Goal: Communication & Community: Share content

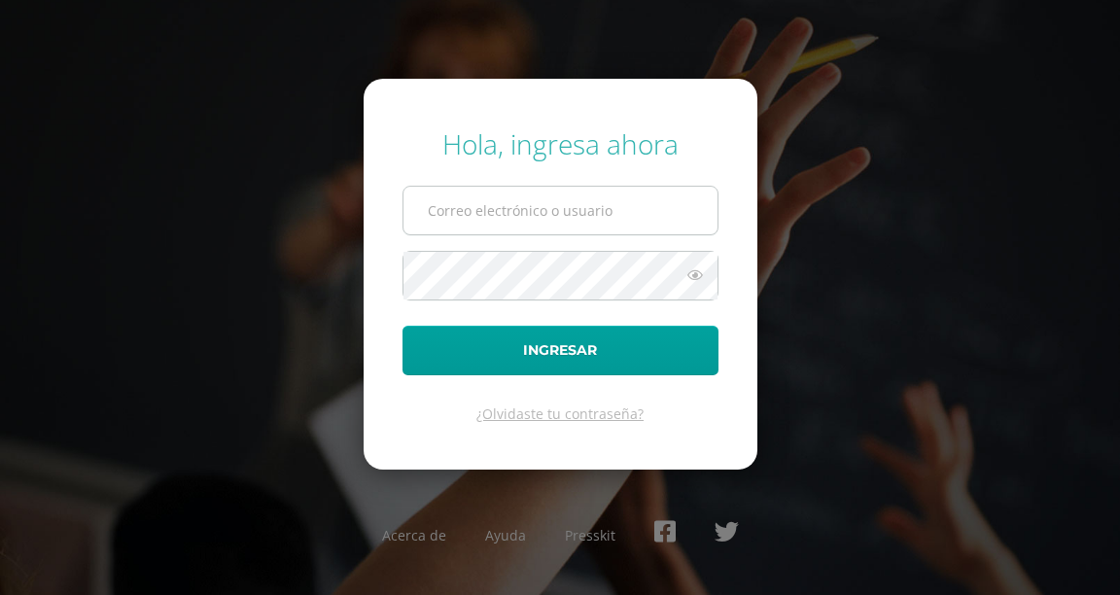
click at [482, 221] on input "text" at bounding box center [560, 211] width 314 height 48
type input "sonia@lasallechiquimula.edu.gt"
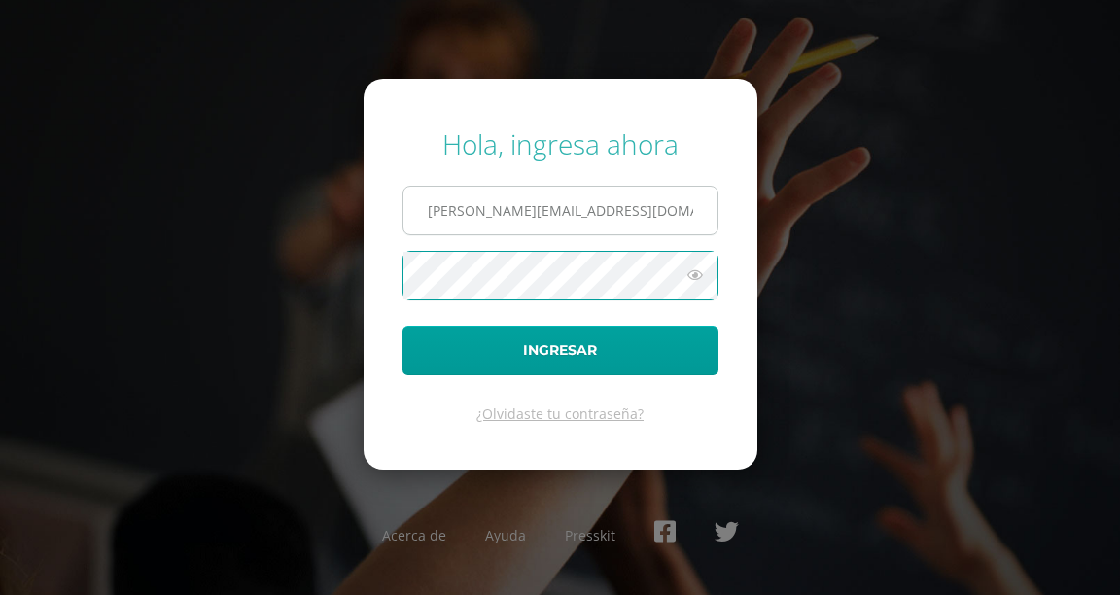
click at [402, 326] on button "Ingresar" at bounding box center [560, 351] width 316 height 50
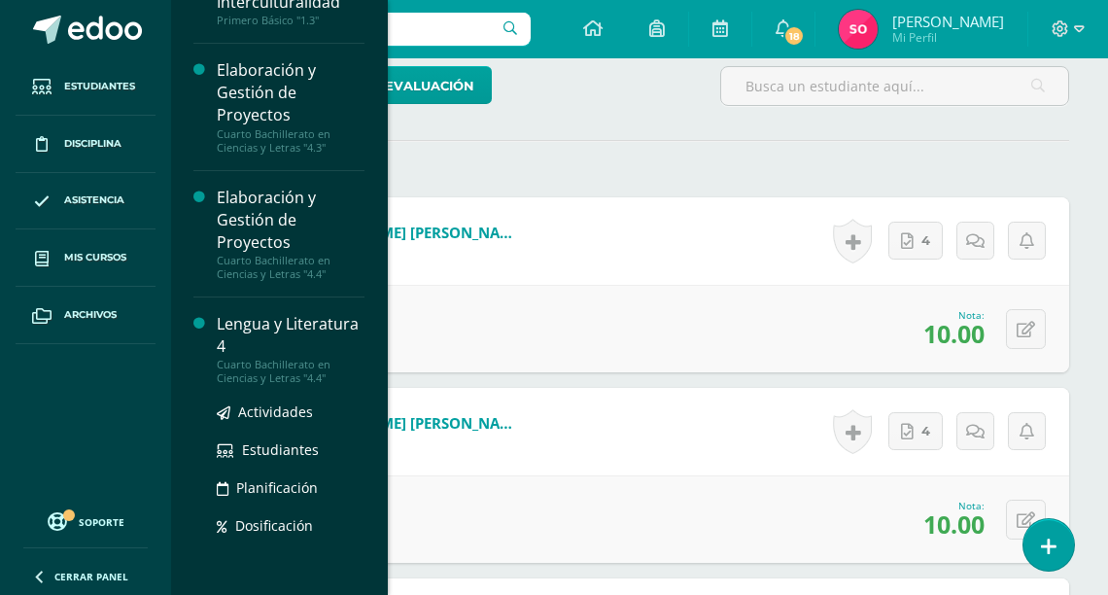
scroll to position [579, 0]
click at [241, 329] on div "Lengua y Literatura 4" at bounding box center [291, 335] width 148 height 45
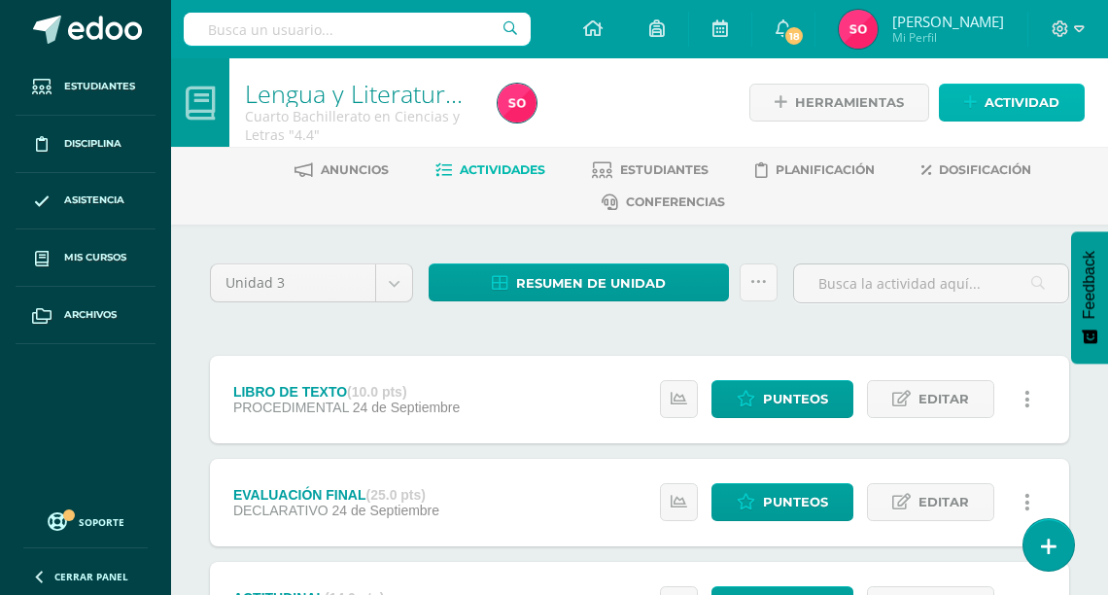
click at [985, 101] on span "Actividad" at bounding box center [1022, 103] width 75 height 36
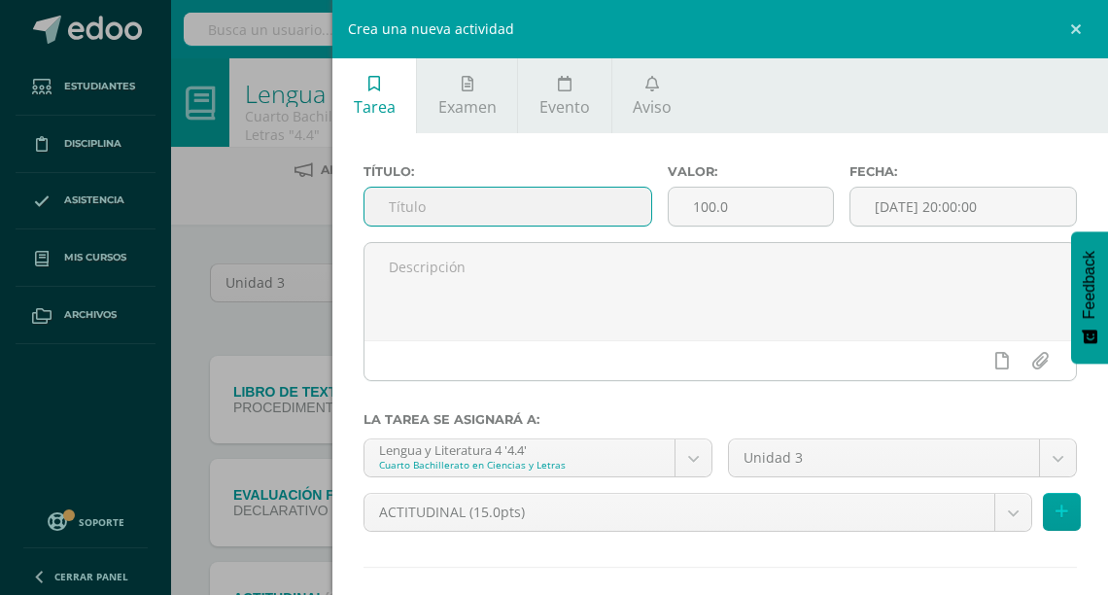
click at [413, 214] on input "text" at bounding box center [507, 207] width 287 height 38
type input "JUSTIFICACIÓN"
click at [658, 106] on span "Aviso" at bounding box center [652, 106] width 39 height 21
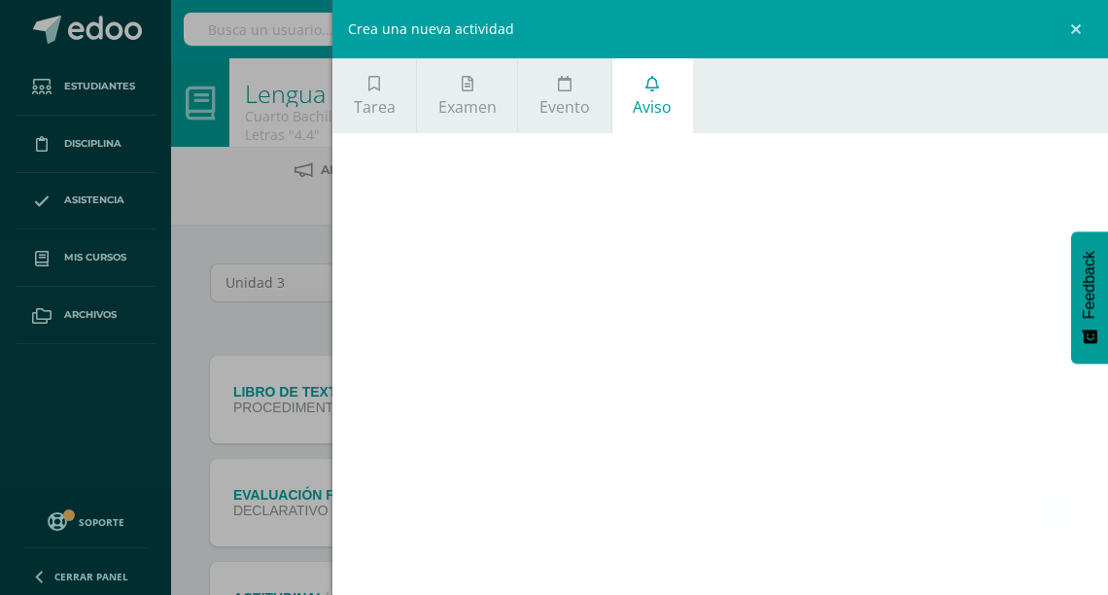
scroll to position [17, 0]
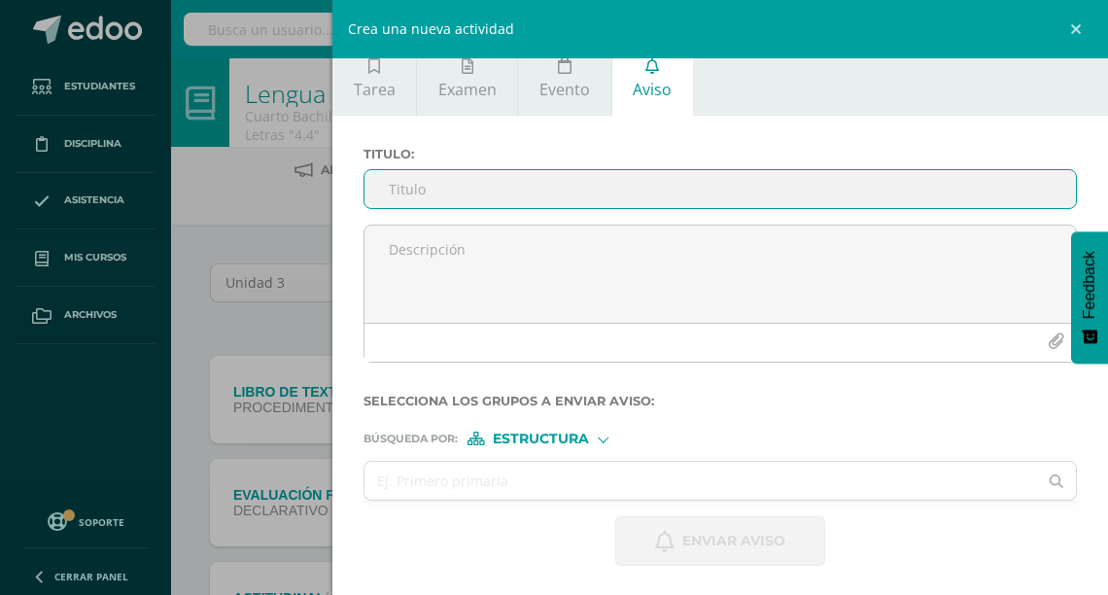
click at [529, 201] on input "Titulo :" at bounding box center [719, 189] width 711 height 38
type input "JUSTIFICACIÓN"
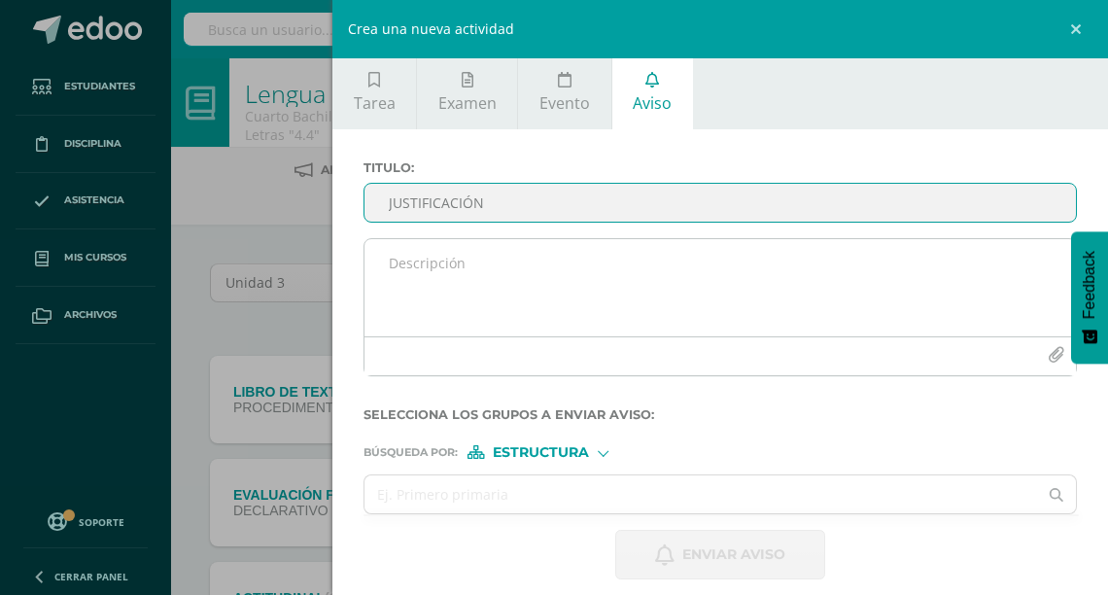
scroll to position [0, 0]
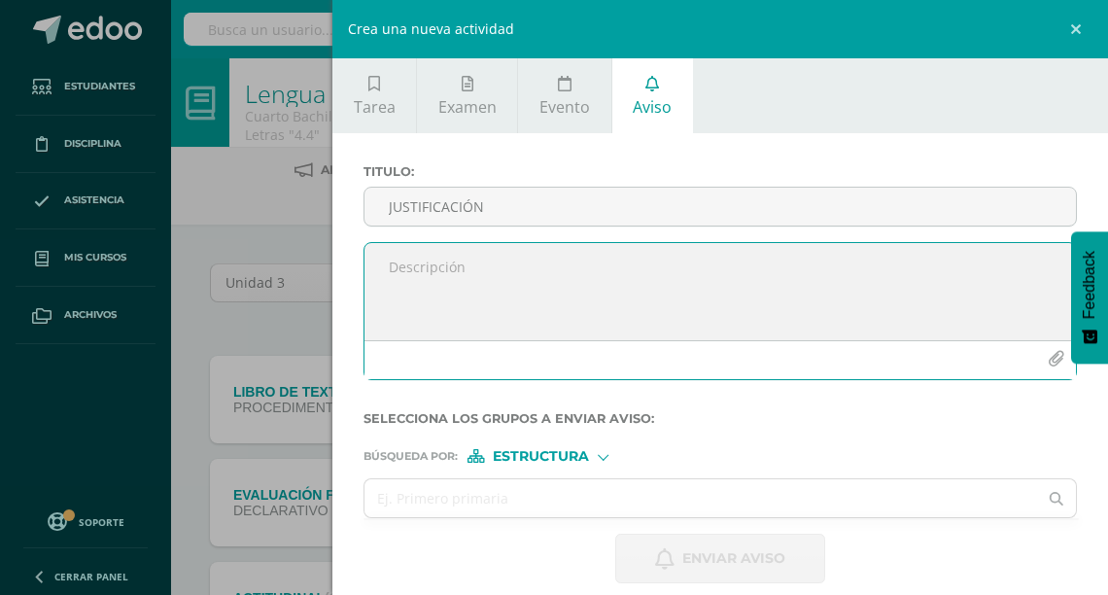
click at [1048, 353] on icon "button" at bounding box center [1056, 359] width 17 height 17
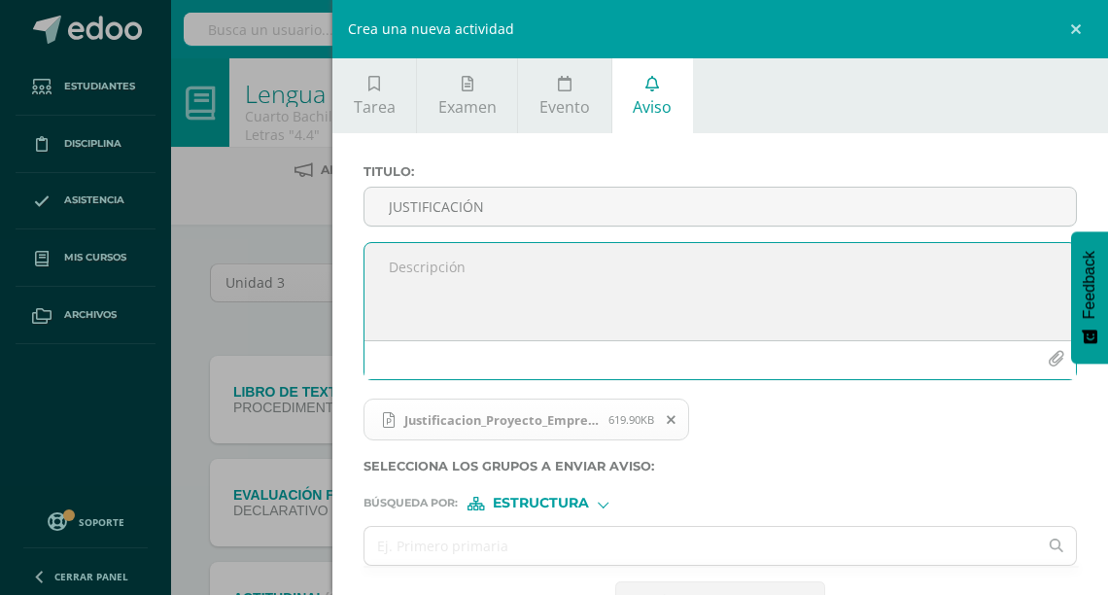
click at [1048, 362] on icon "button" at bounding box center [1056, 359] width 17 height 17
click at [476, 266] on textarea at bounding box center [719, 291] width 711 height 97
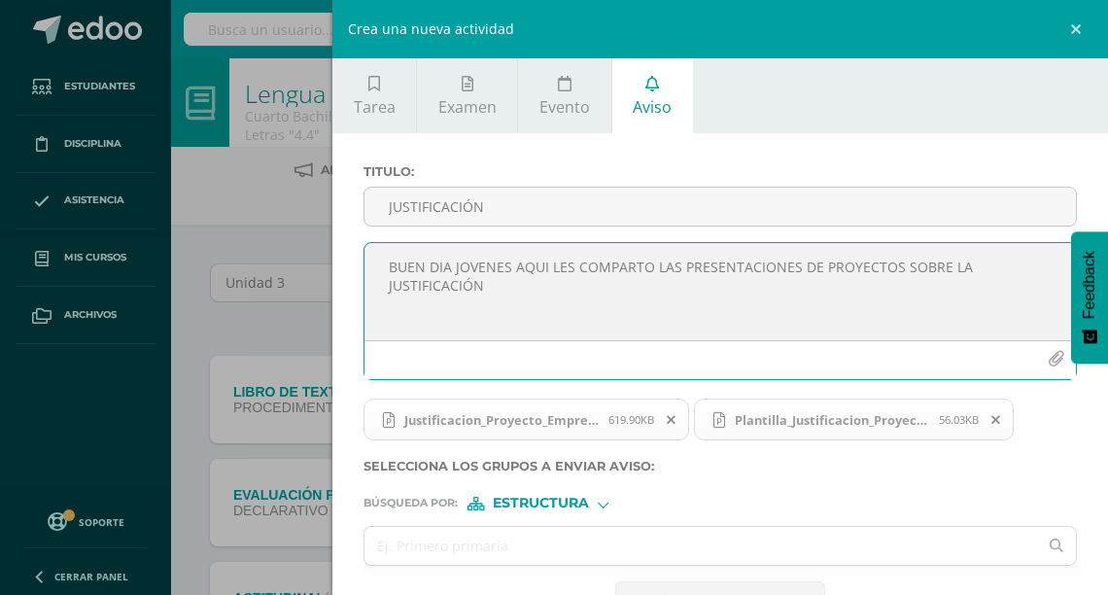
type textarea "BUEN DIA JOVENES AQUI LES COMPARTO LAS PRESENTACIONES DE PROYECTOS SOBRE LA JUS…"
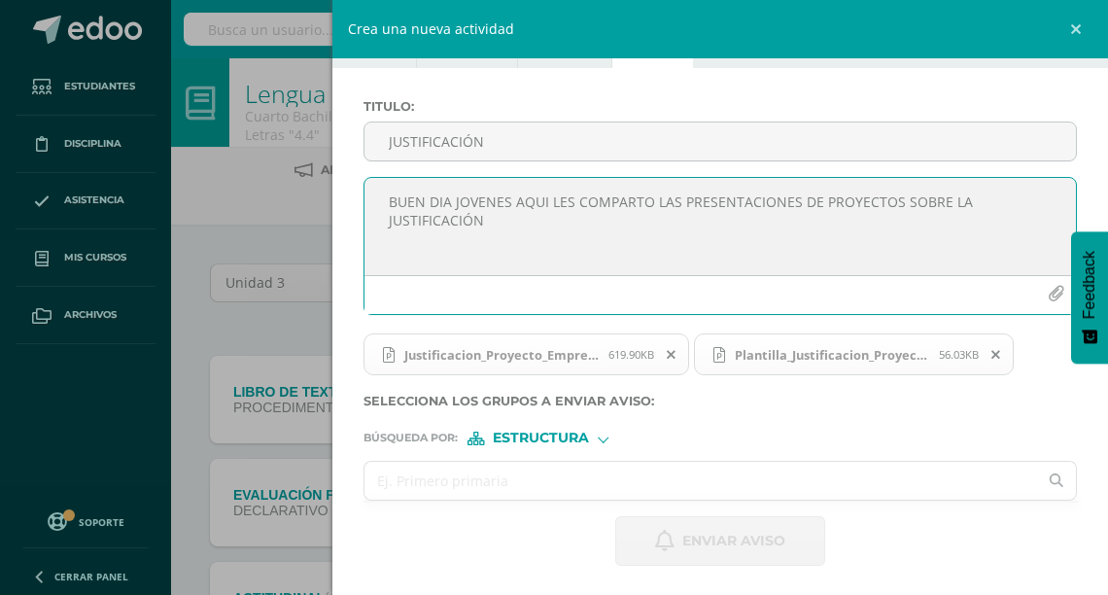
click at [592, 474] on input "text" at bounding box center [700, 481] width 673 height 38
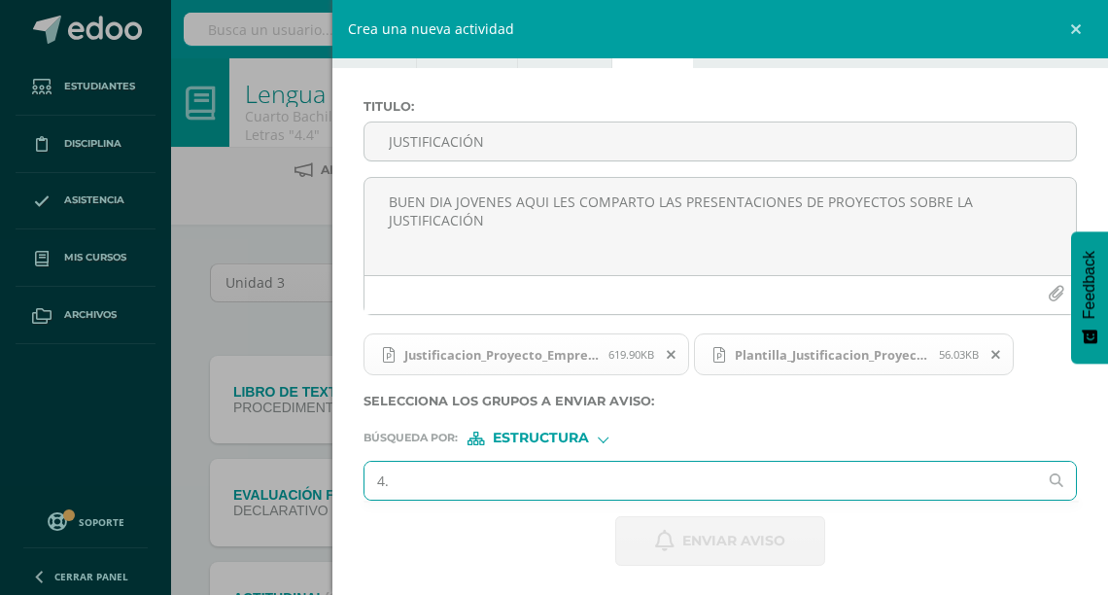
type input "4.4"
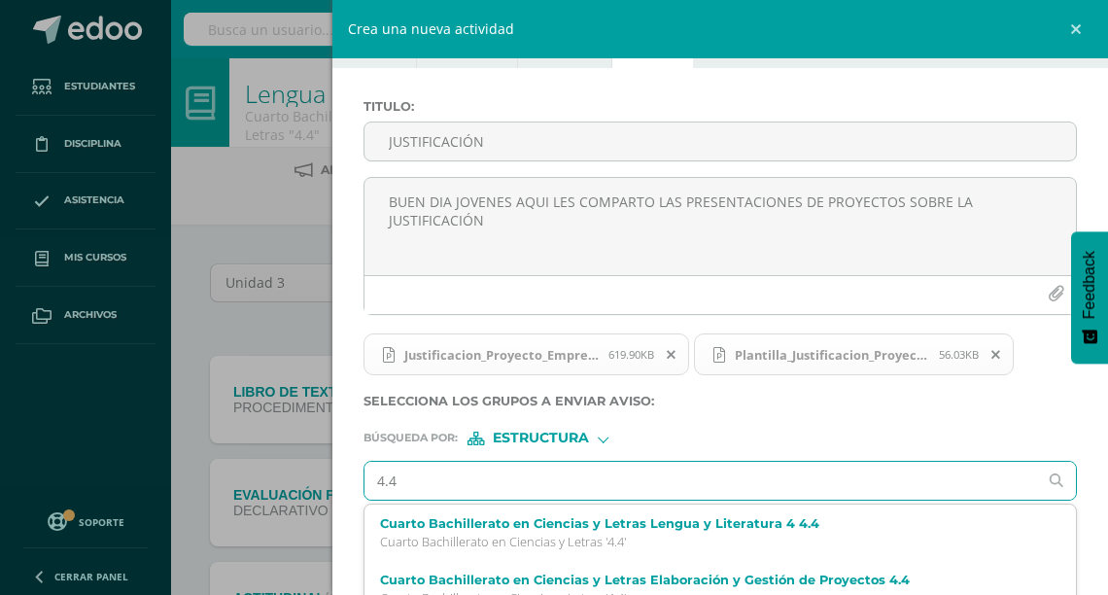
scroll to position [87, 0]
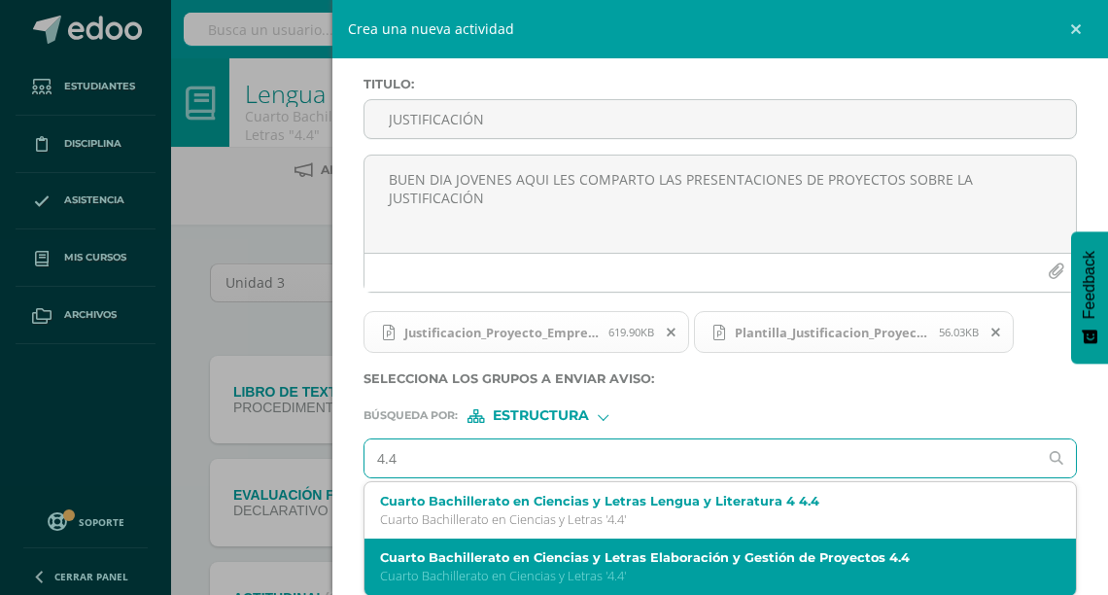
click at [638, 560] on label "Cuarto Bachillerato en Ciencias y Letras Elaboración y Gestión de Proyectos 4.4" at bounding box center [705, 557] width 650 height 15
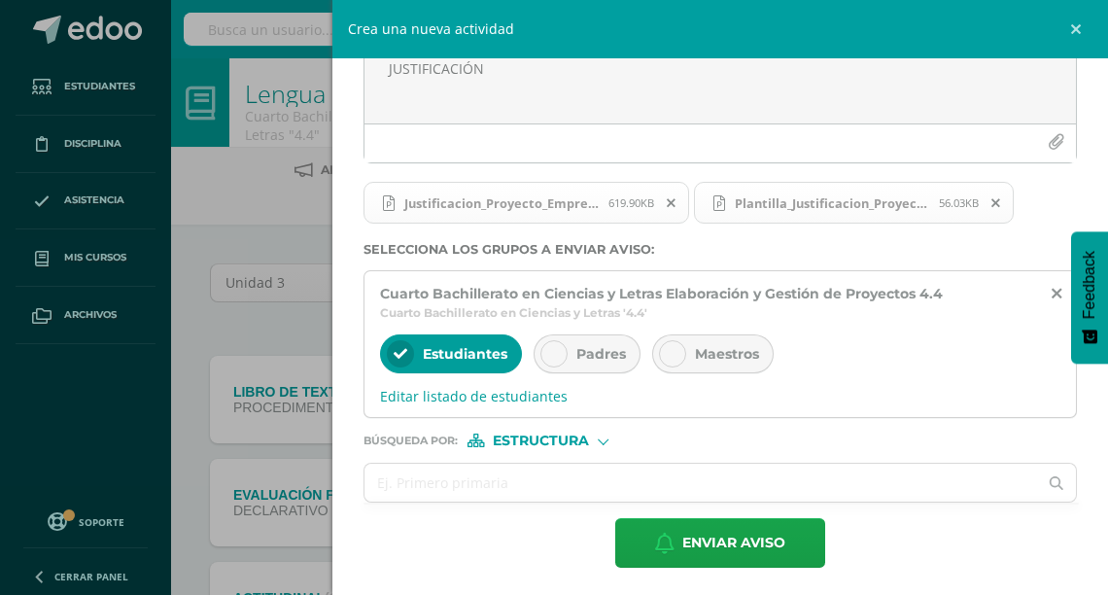
scroll to position [219, 0]
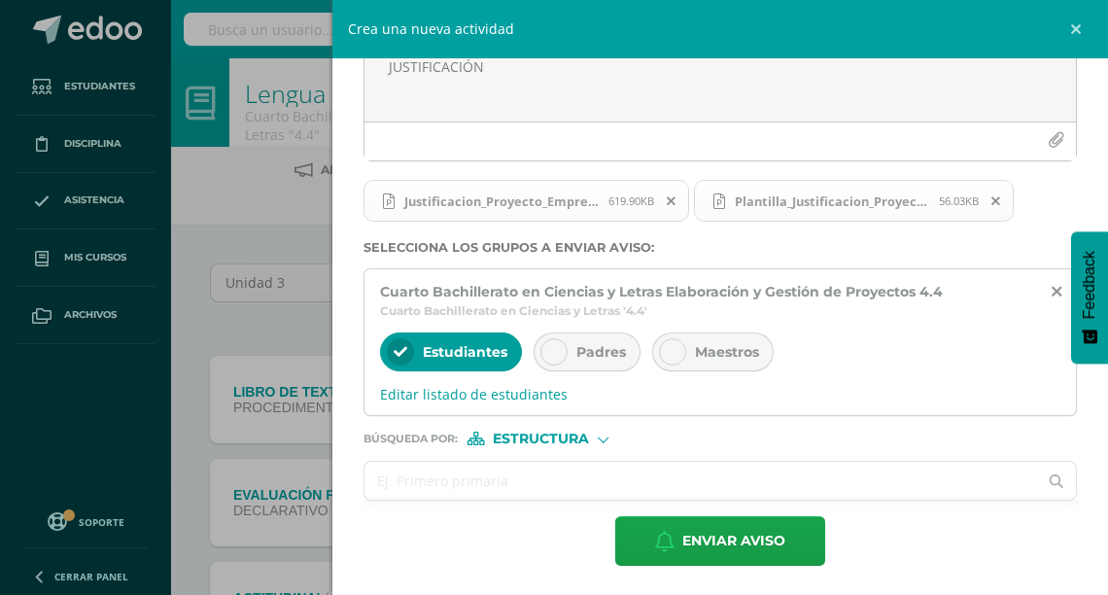
click at [605, 482] on input "text" at bounding box center [700, 481] width 673 height 38
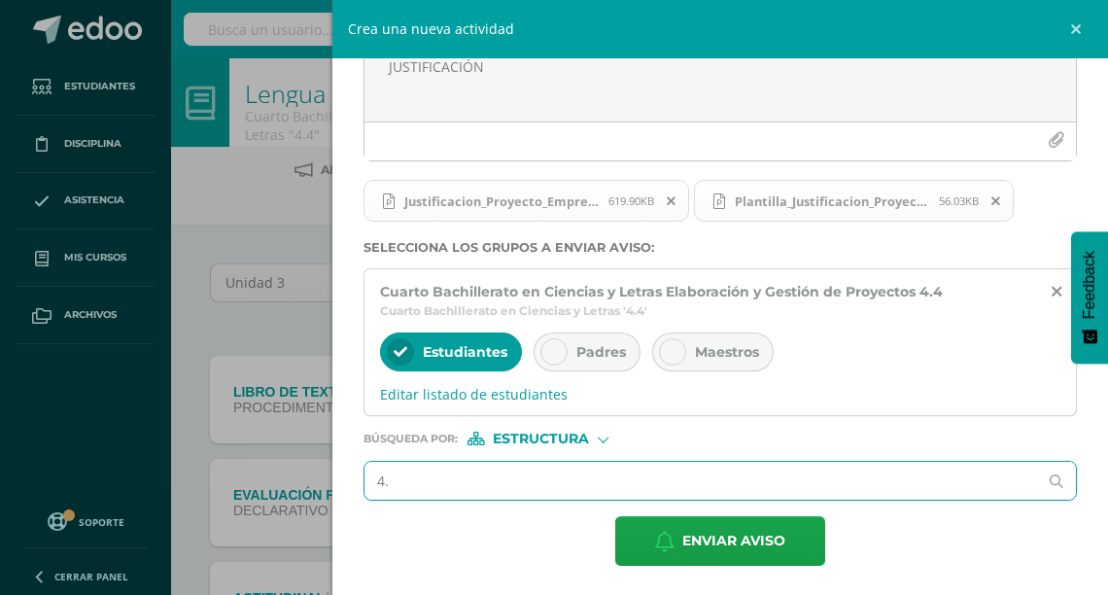
type input "4.3"
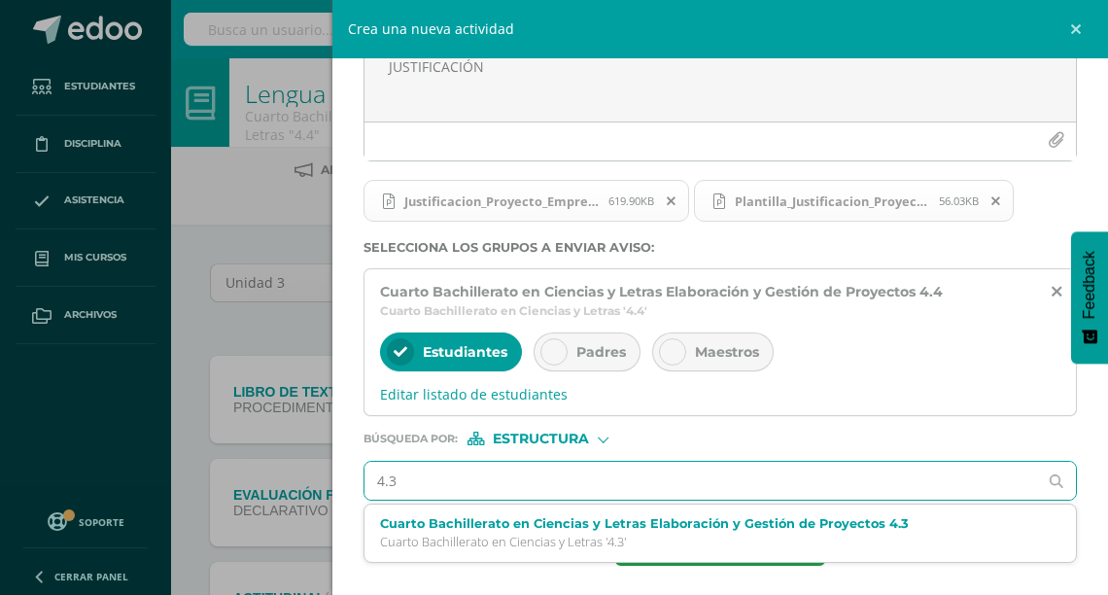
scroll to position [78, 0]
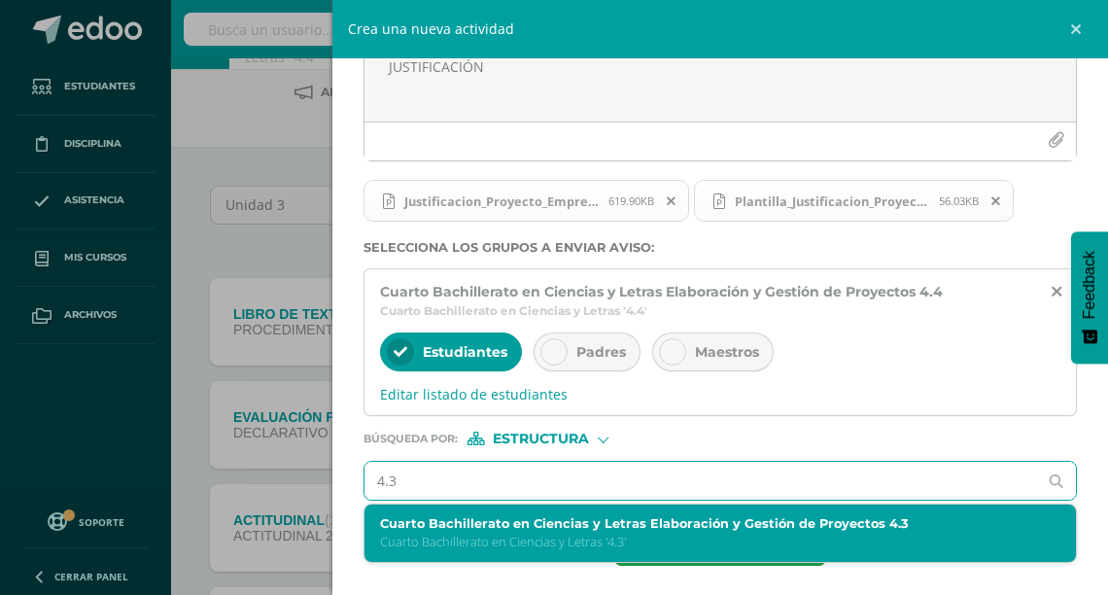
click at [621, 525] on label "Cuarto Bachillerato en Ciencias y Letras Elaboración y Gestión de Proyectos 4.3" at bounding box center [705, 523] width 650 height 15
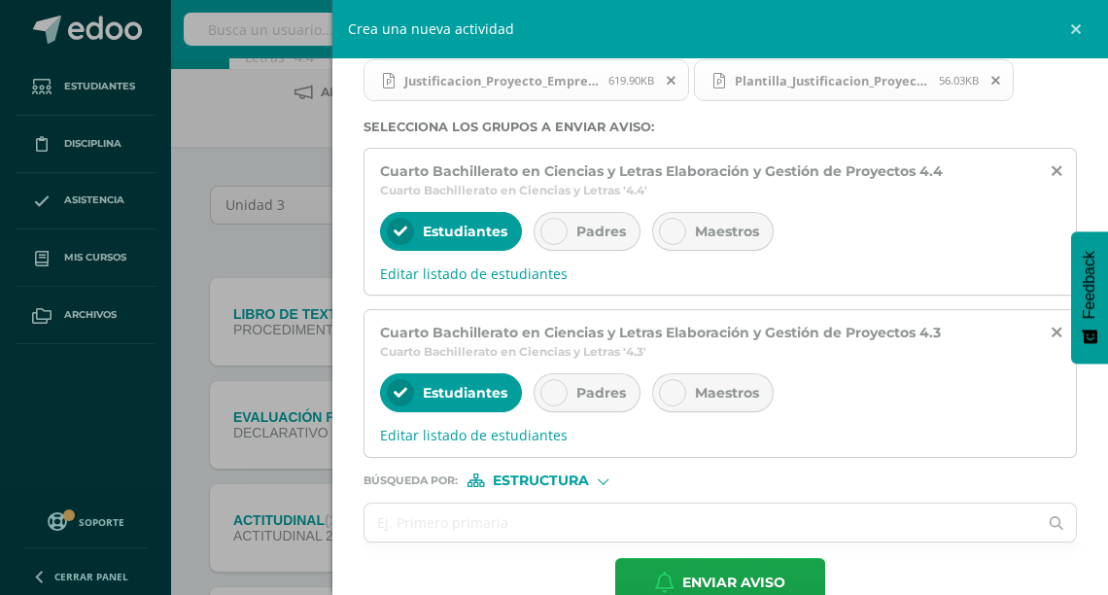
scroll to position [374, 0]
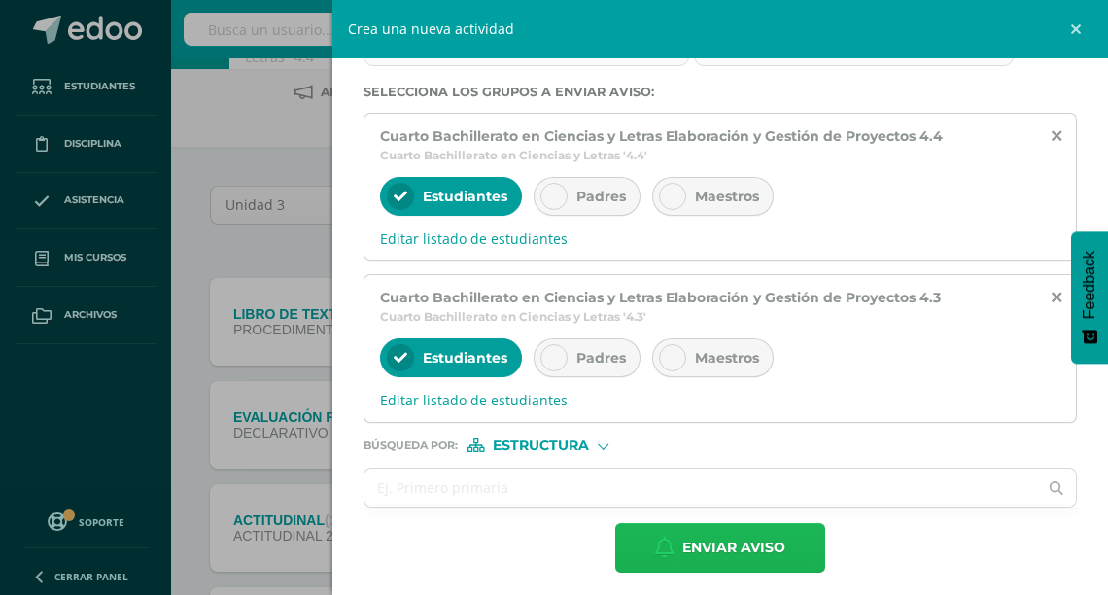
click at [720, 538] on span "Enviar aviso" at bounding box center [733, 548] width 103 height 48
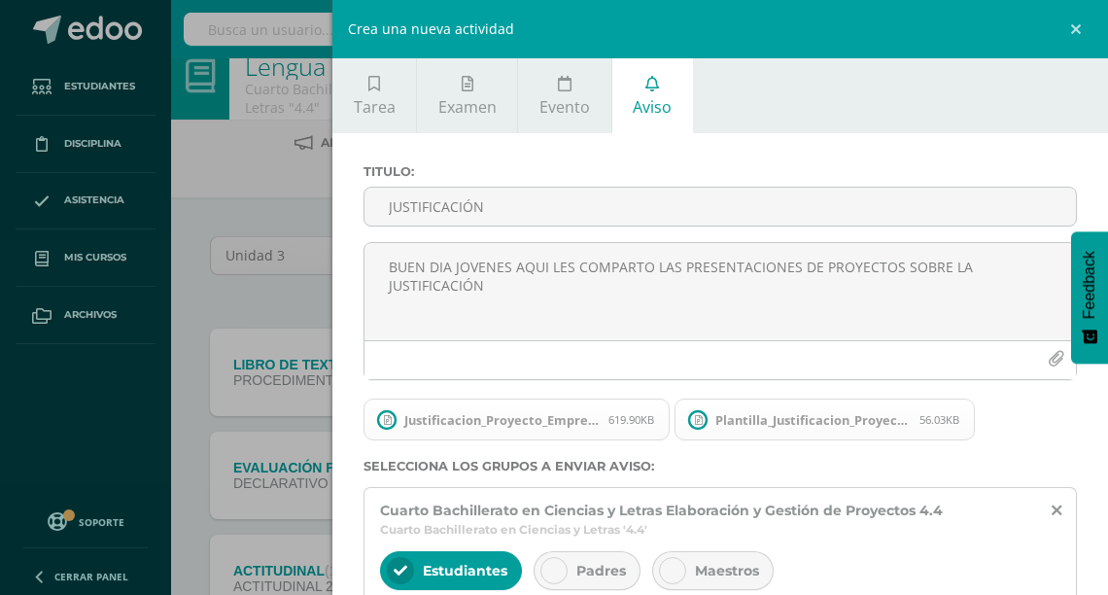
scroll to position [0, 0]
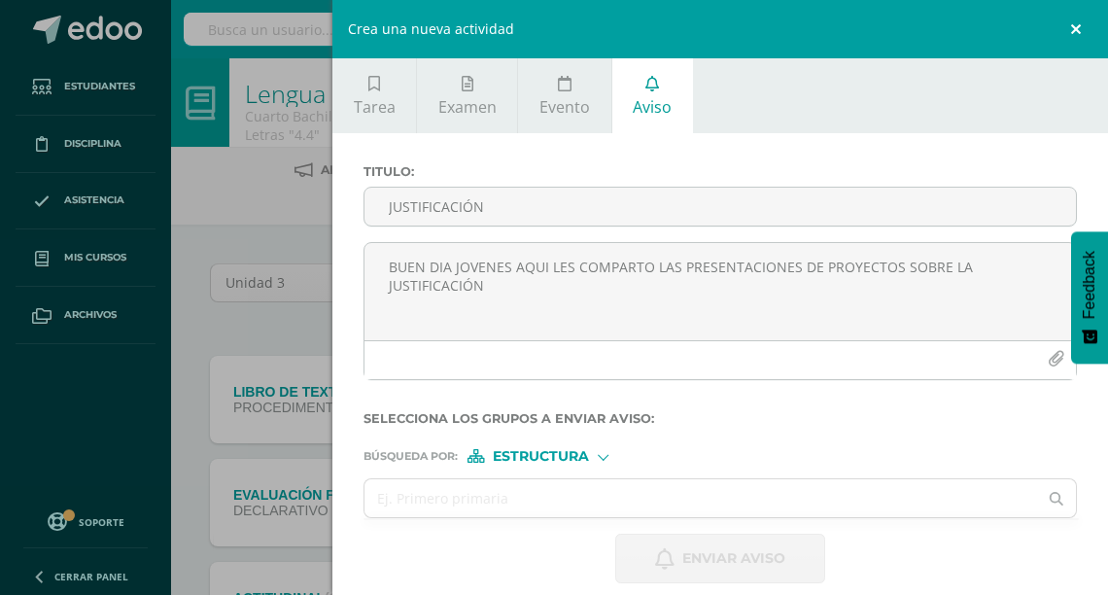
click at [1077, 23] on link at bounding box center [1079, 29] width 58 height 58
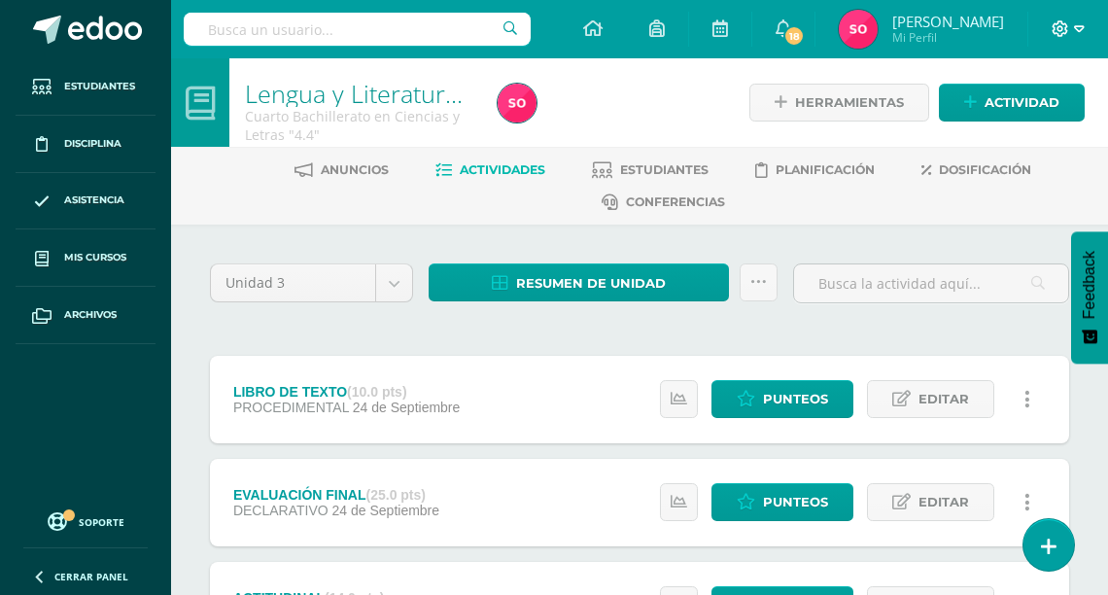
click at [1079, 24] on icon at bounding box center [1079, 28] width 11 height 17
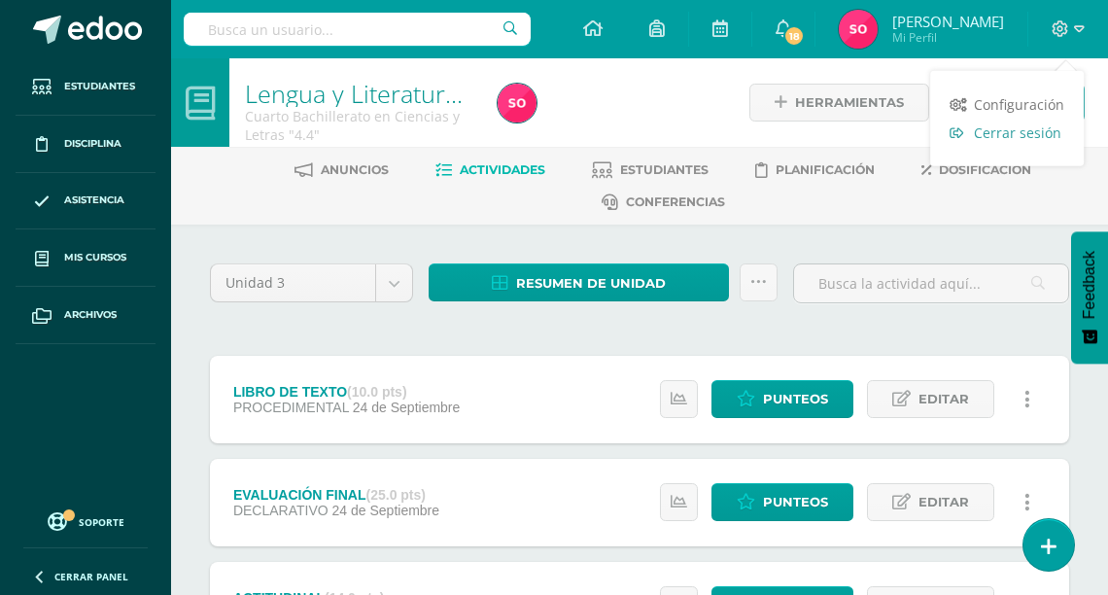
click at [1026, 131] on span "Cerrar sesión" at bounding box center [1017, 132] width 87 height 18
